Goal: Information Seeking & Learning: Learn about a topic

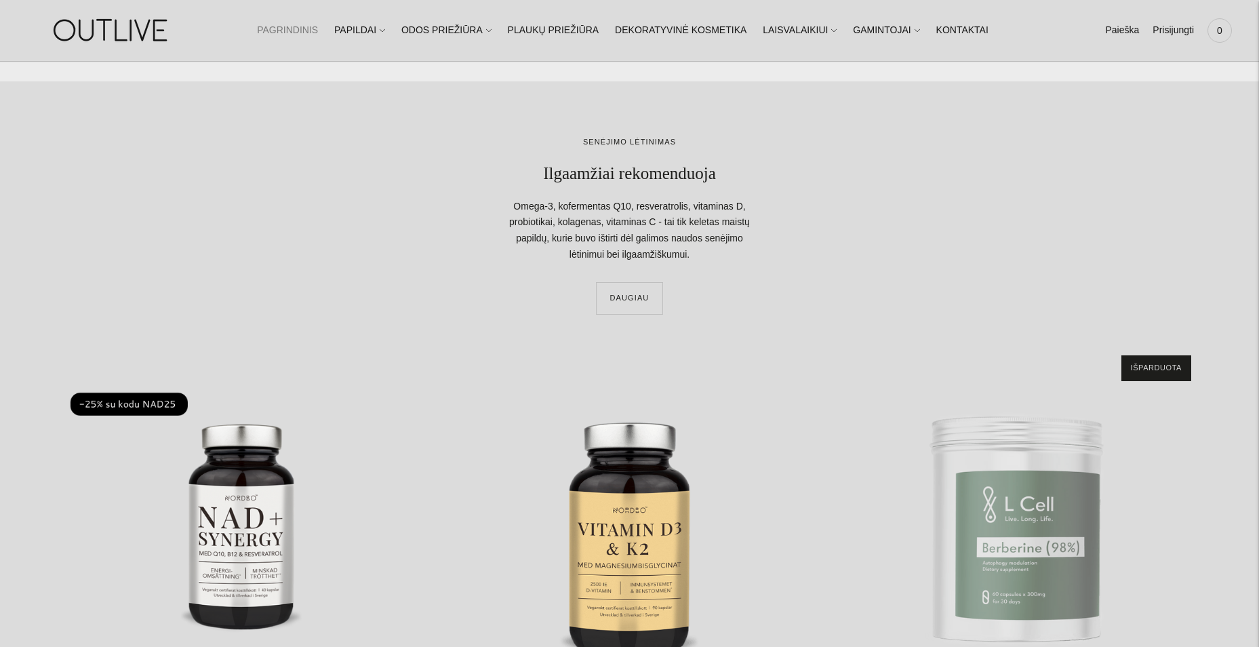
scroll to position [1898, 0]
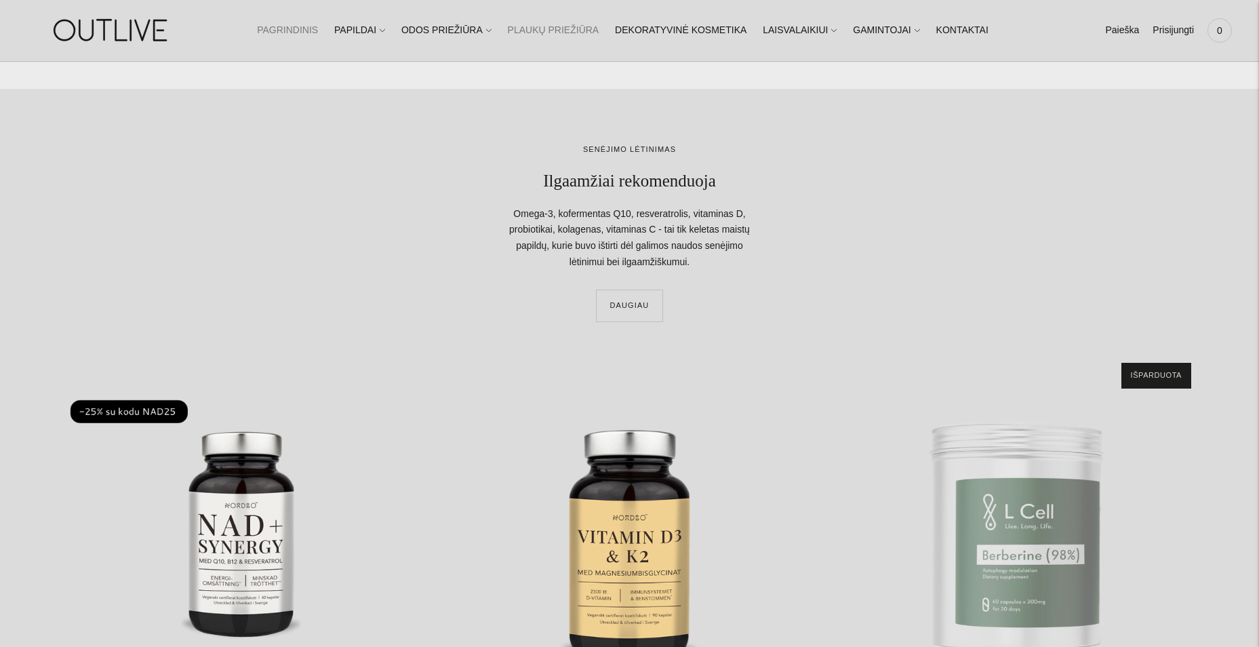
click at [578, 24] on link "PLAUKŲ PRIEŽIŪRA" at bounding box center [554, 31] width 92 height 30
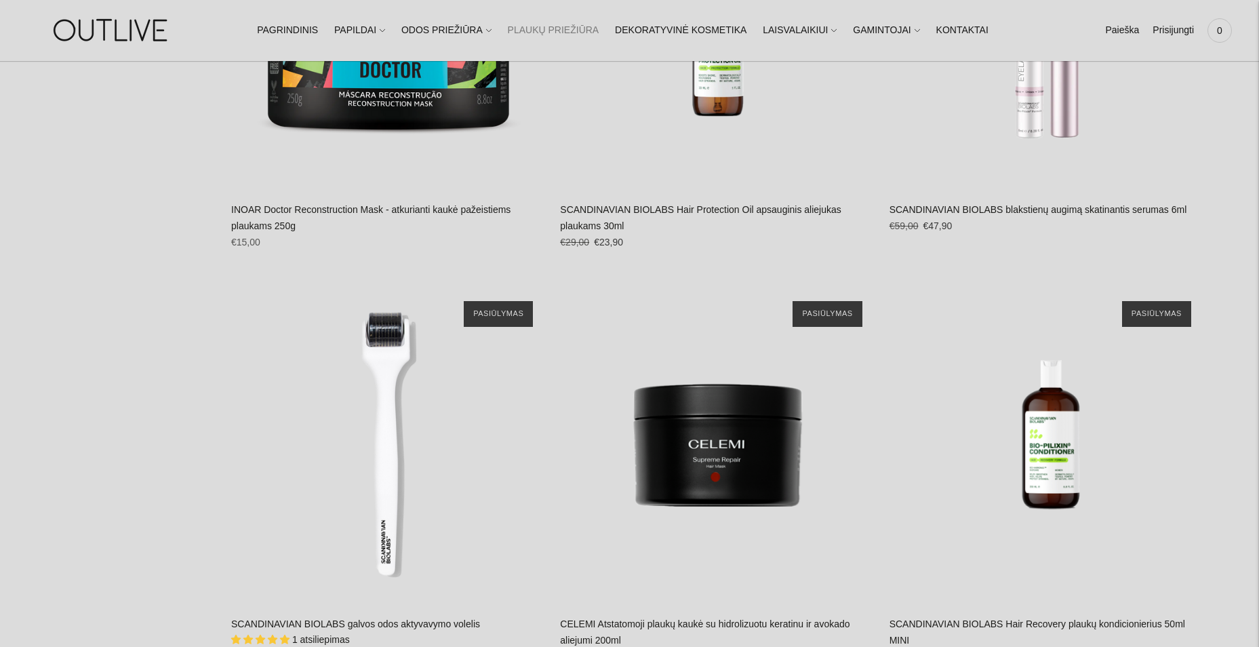
scroll to position [1288, 0]
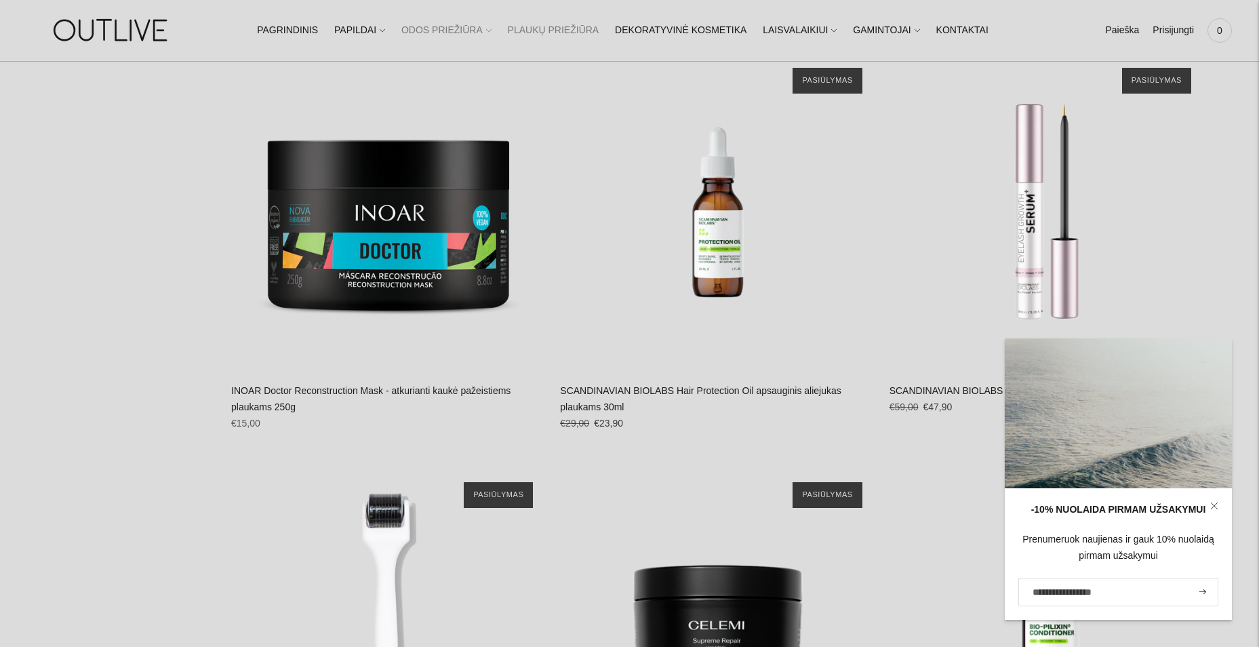
click at [442, 32] on link "ODOS PRIEŽIŪRA" at bounding box center [446, 31] width 90 height 30
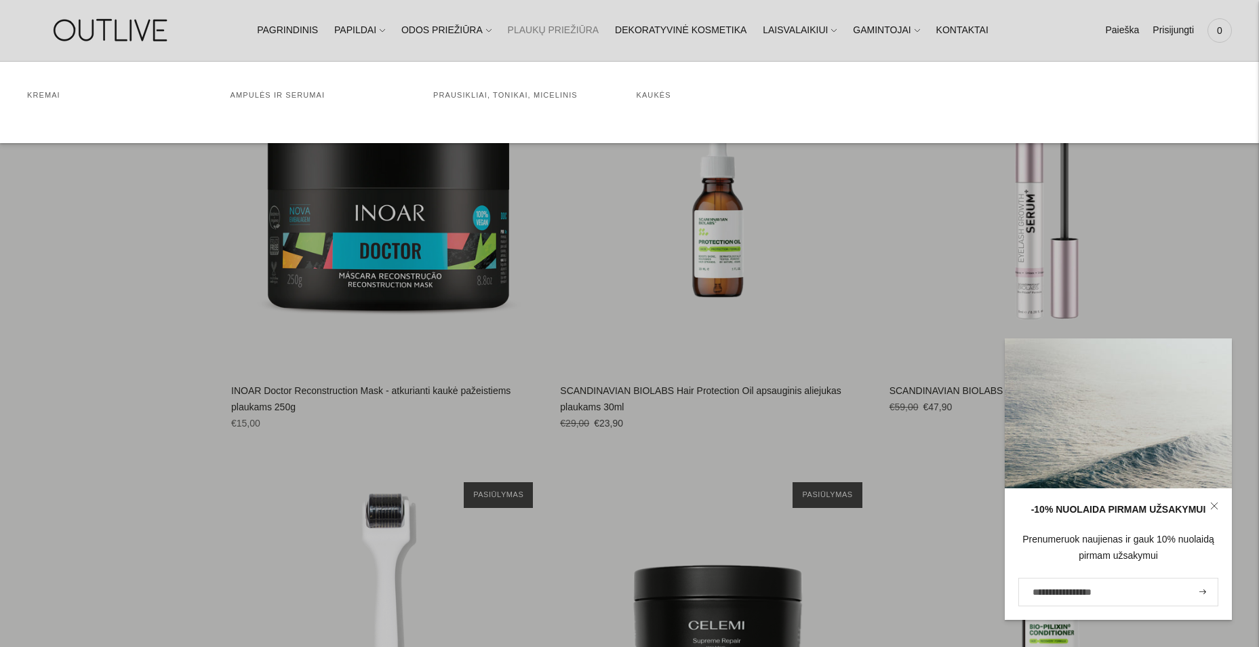
click at [270, 100] on h4 "Ampulės ir serumai" at bounding box center [325, 96] width 190 height 14
click at [275, 94] on link "Ampulės ir serumai" at bounding box center [277, 95] width 95 height 8
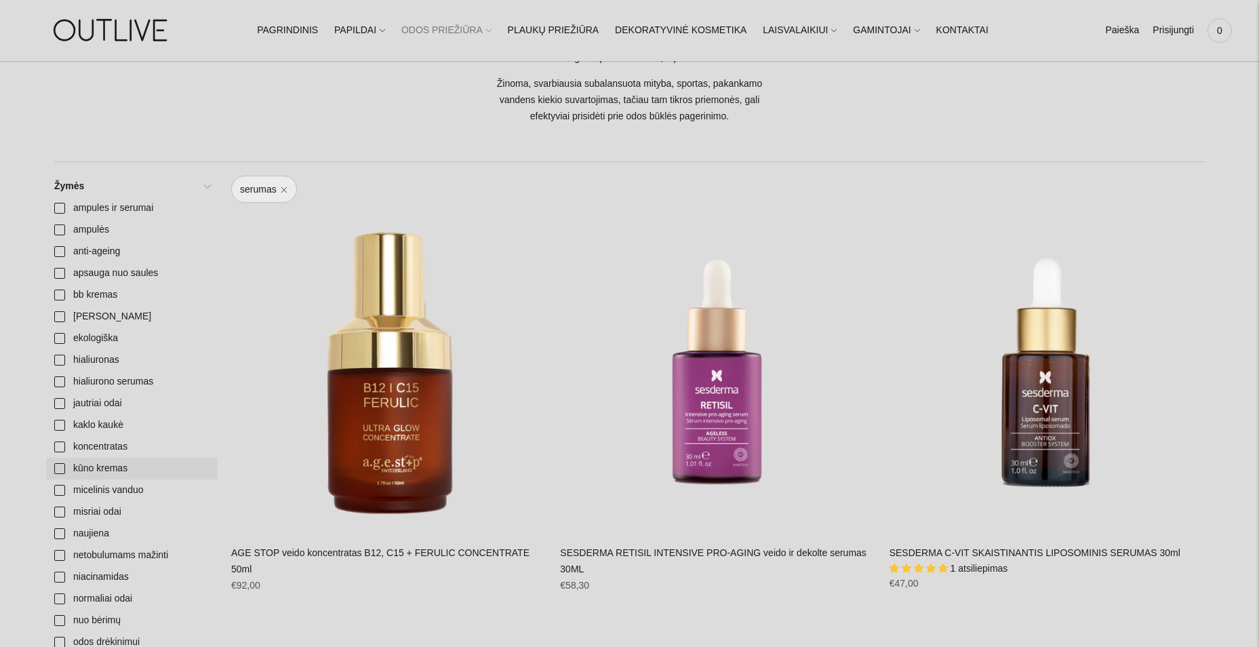
scroll to position [407, 0]
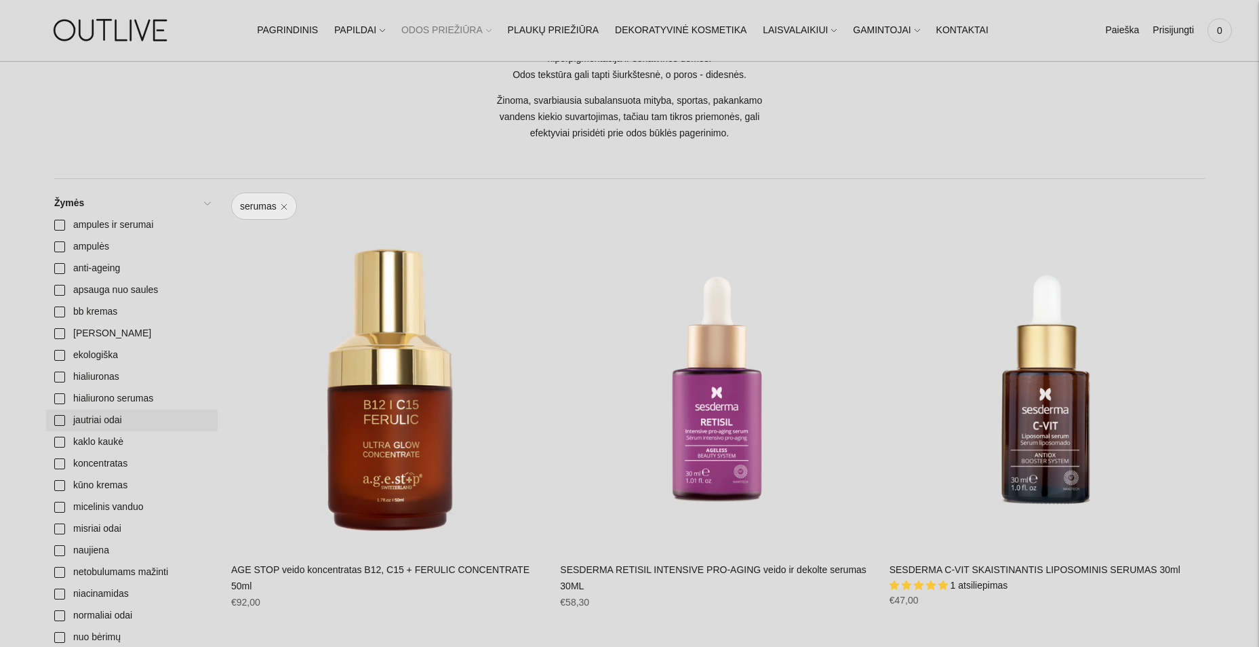
click at [66, 418] on link "jautriai odai" at bounding box center [131, 420] width 171 height 22
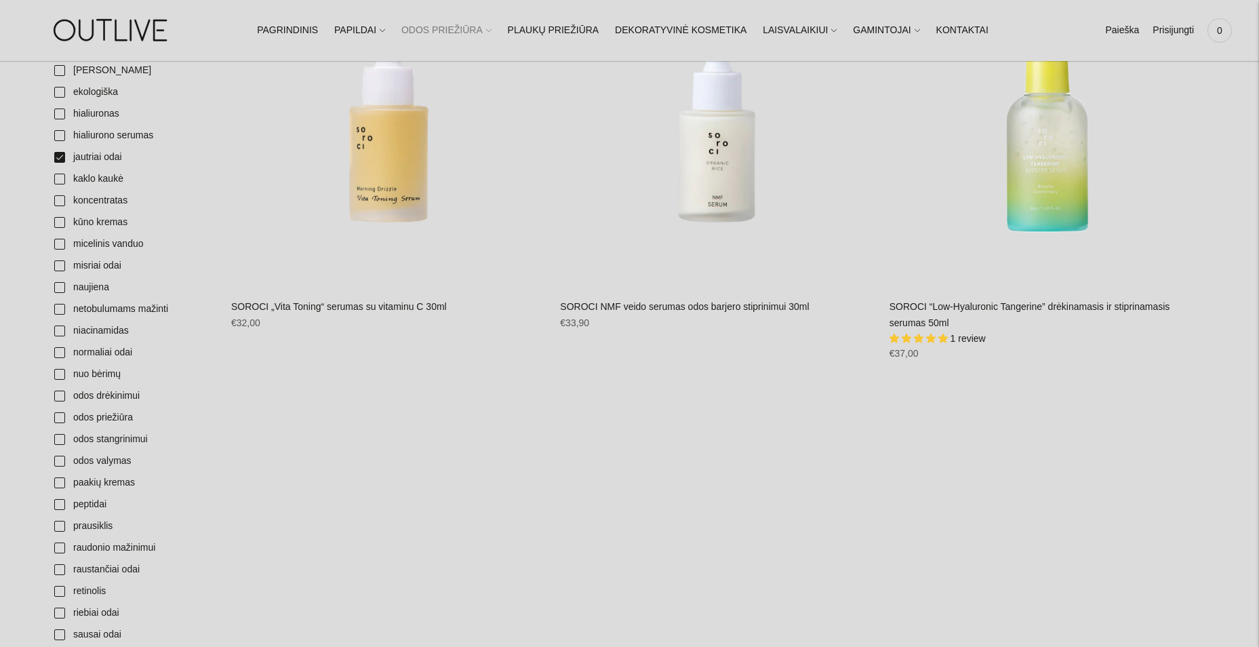
scroll to position [746, 0]
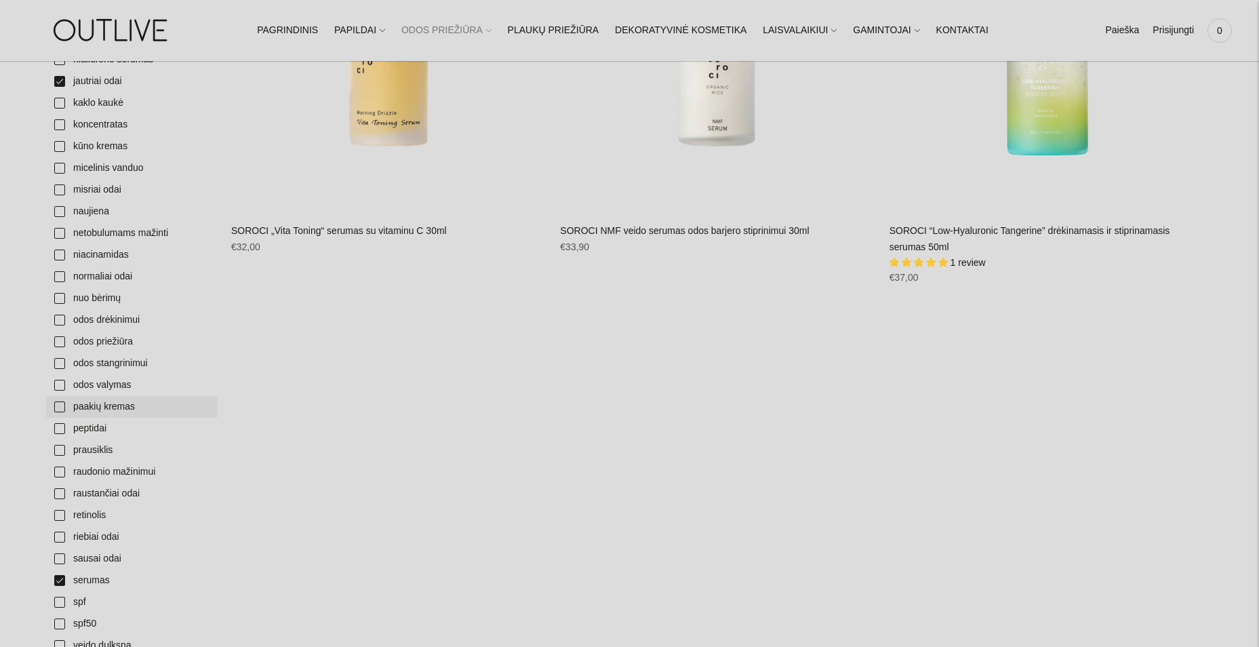
click at [52, 407] on link "paakių kremas" at bounding box center [131, 407] width 171 height 22
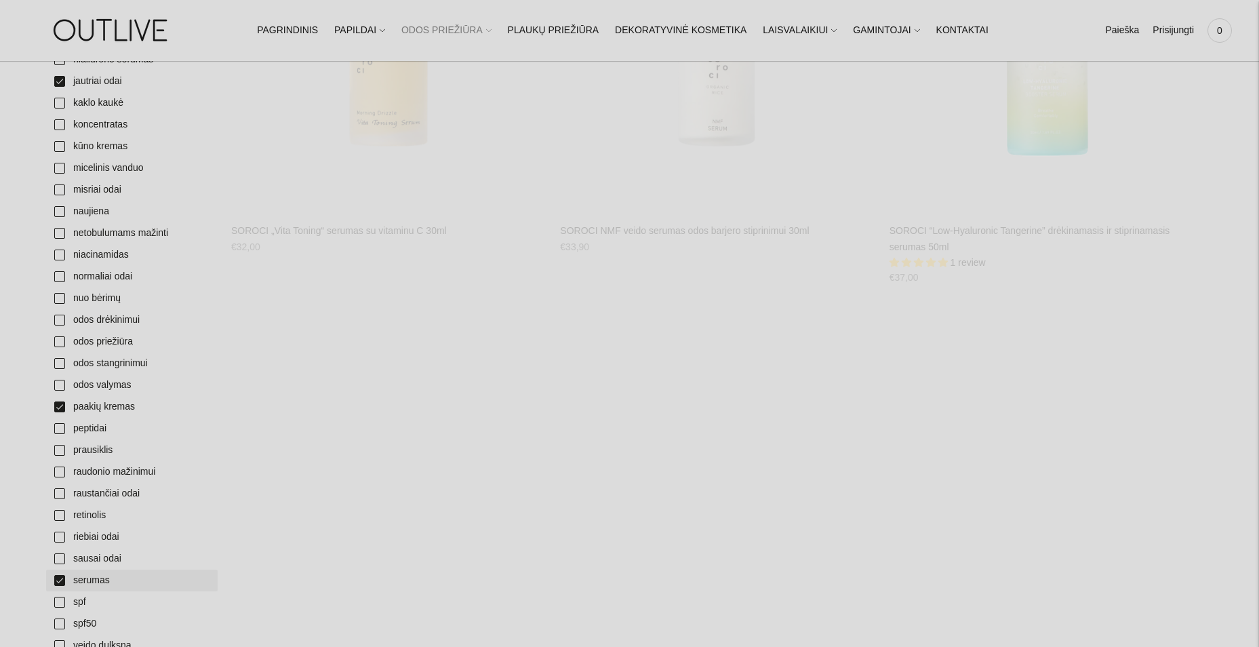
click at [60, 577] on link "serumas" at bounding box center [131, 580] width 171 height 22
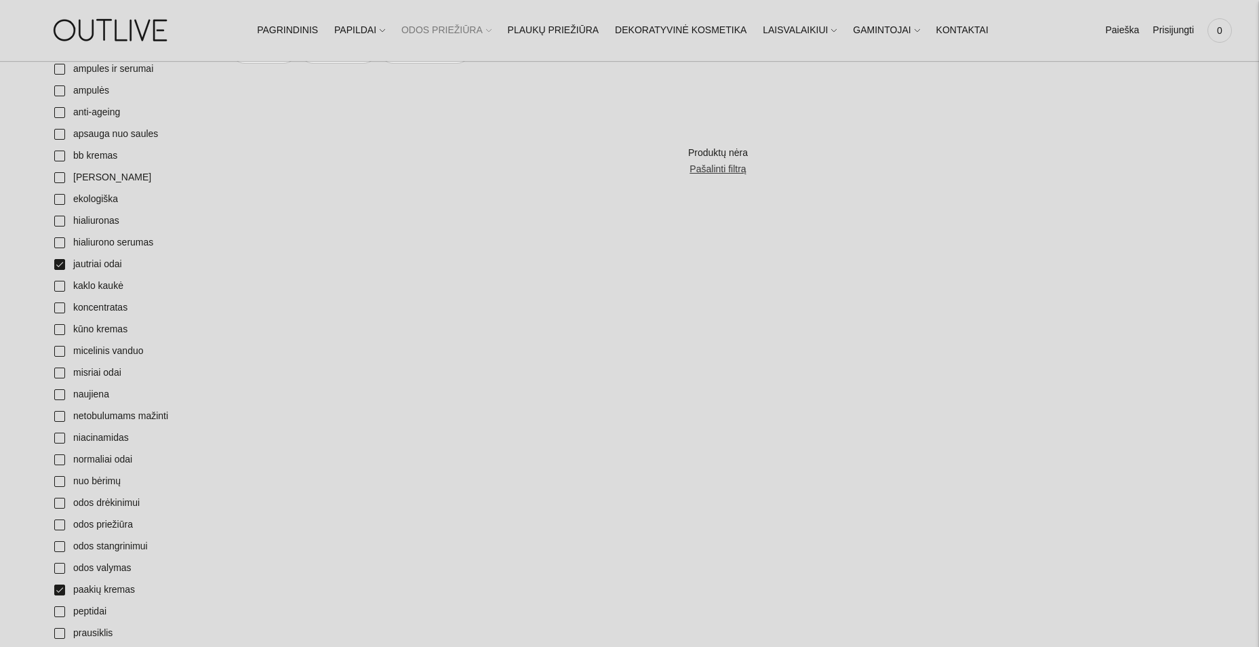
scroll to position [474, 0]
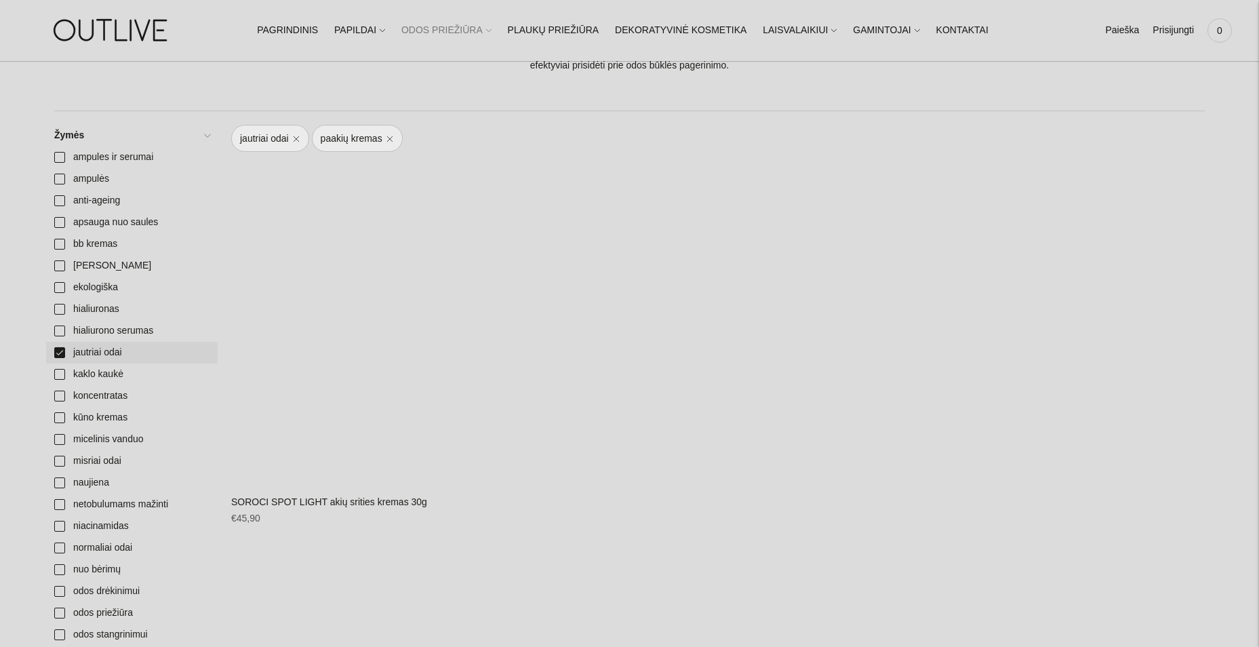
click at [61, 350] on link "jautriai odai" at bounding box center [131, 353] width 171 height 22
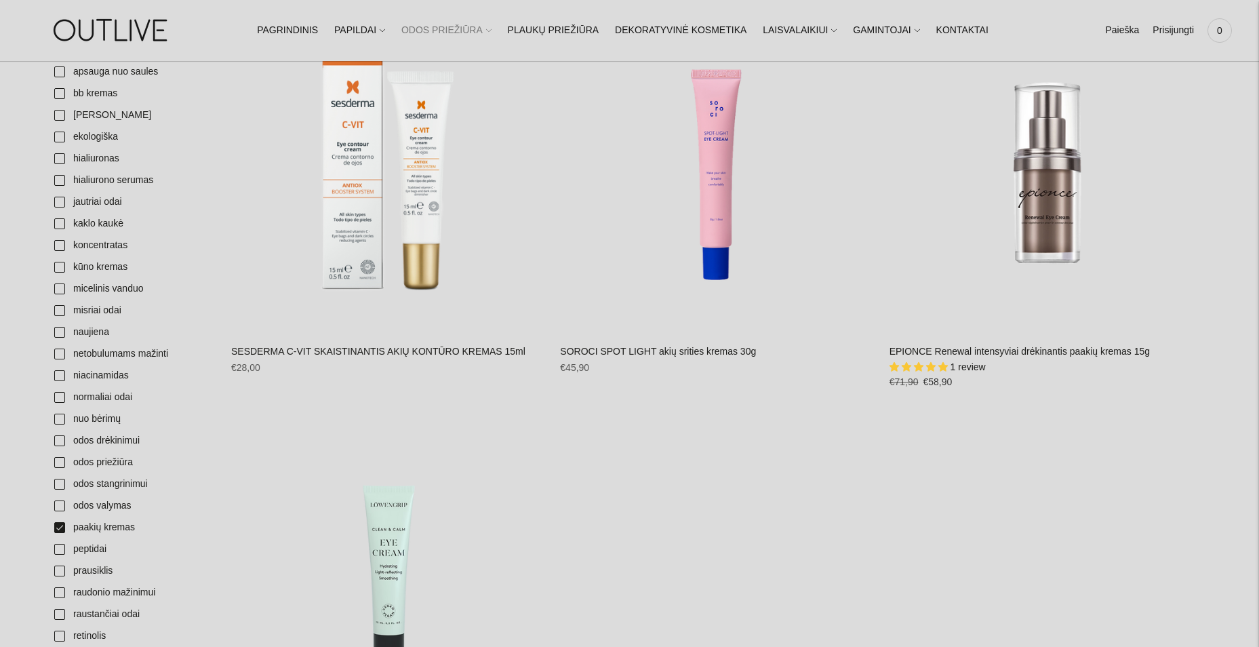
scroll to position [610, 0]
